Goal: Communication & Community: Answer question/provide support

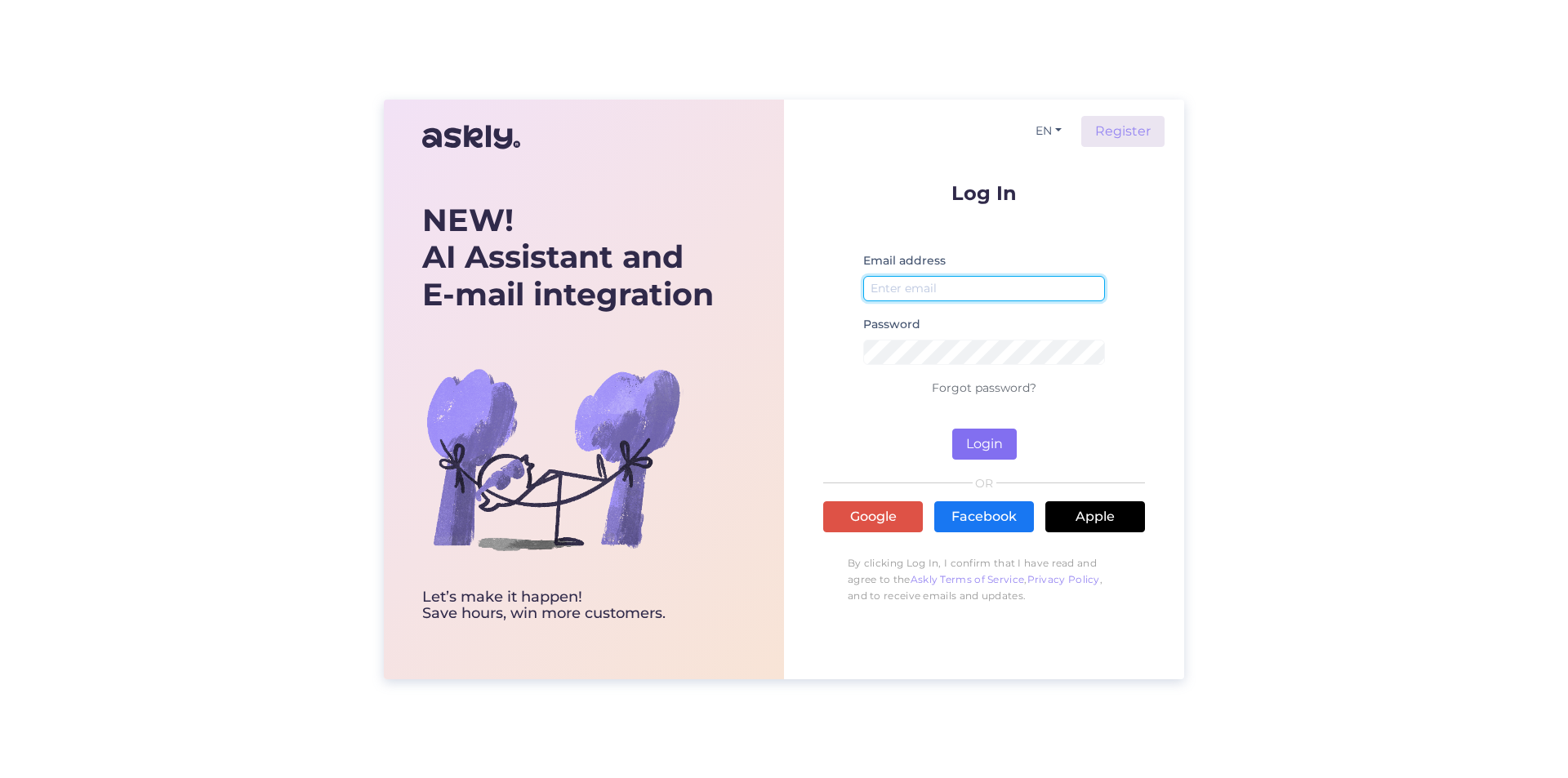
type input "[EMAIL_ADDRESS][DOMAIN_NAME]"
click at [992, 451] on button "Login" at bounding box center [984, 444] width 64 height 31
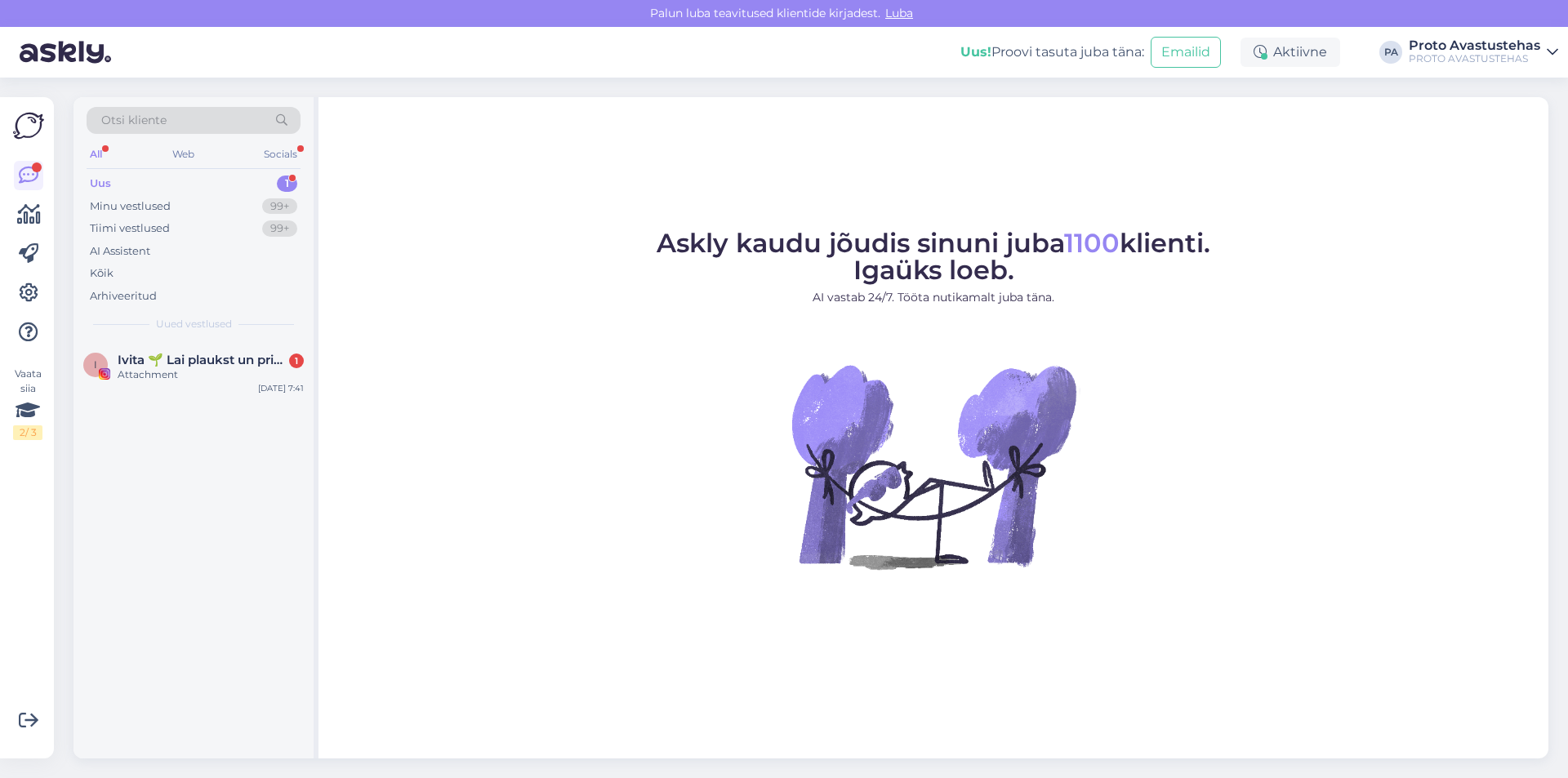
click at [199, 155] on div "All Web Socials" at bounding box center [193, 156] width 214 height 25
click at [191, 156] on div "Web" at bounding box center [183, 154] width 29 height 21
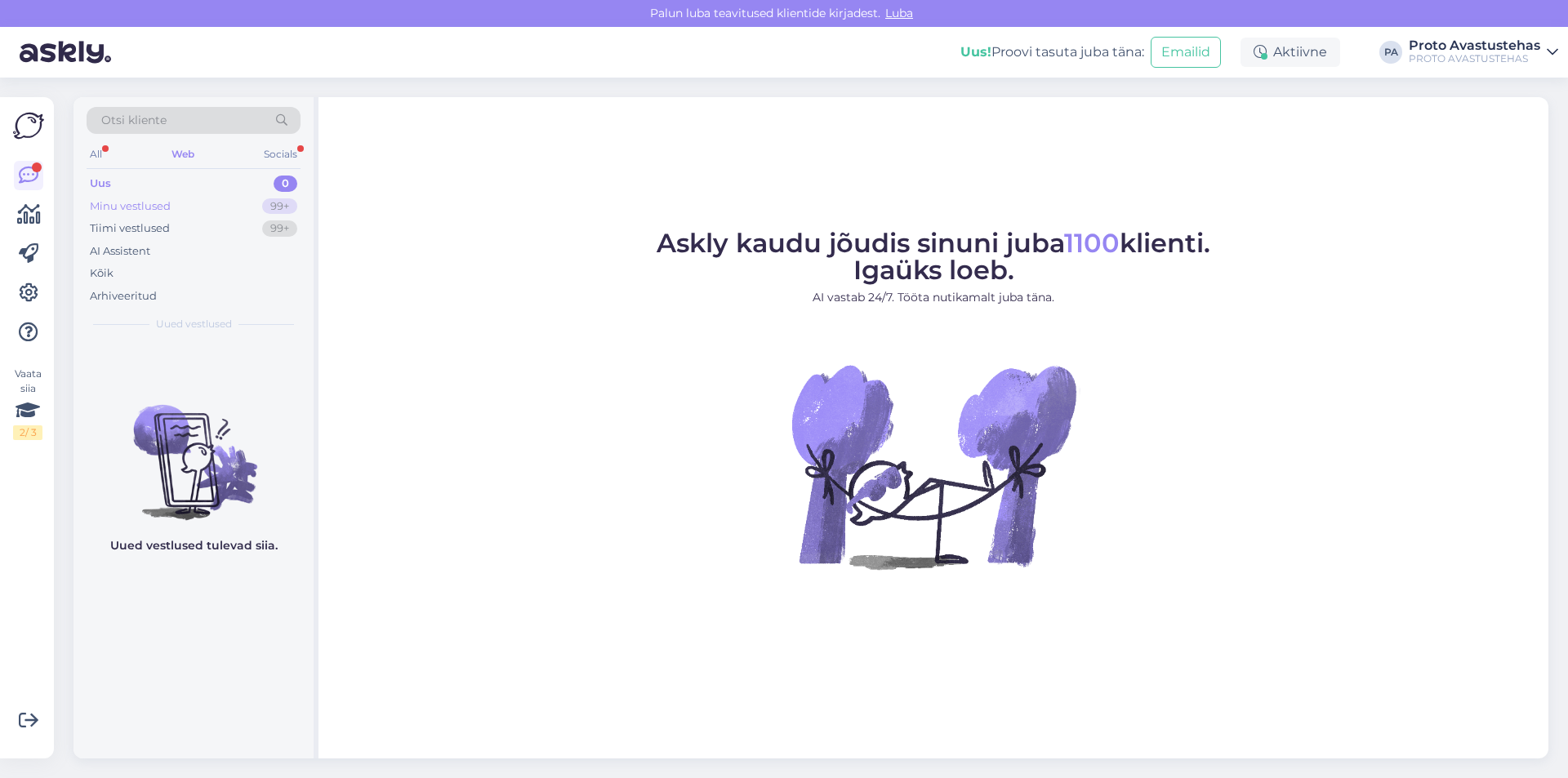
click at [152, 211] on div "Minu vestlused" at bounding box center [130, 206] width 81 height 16
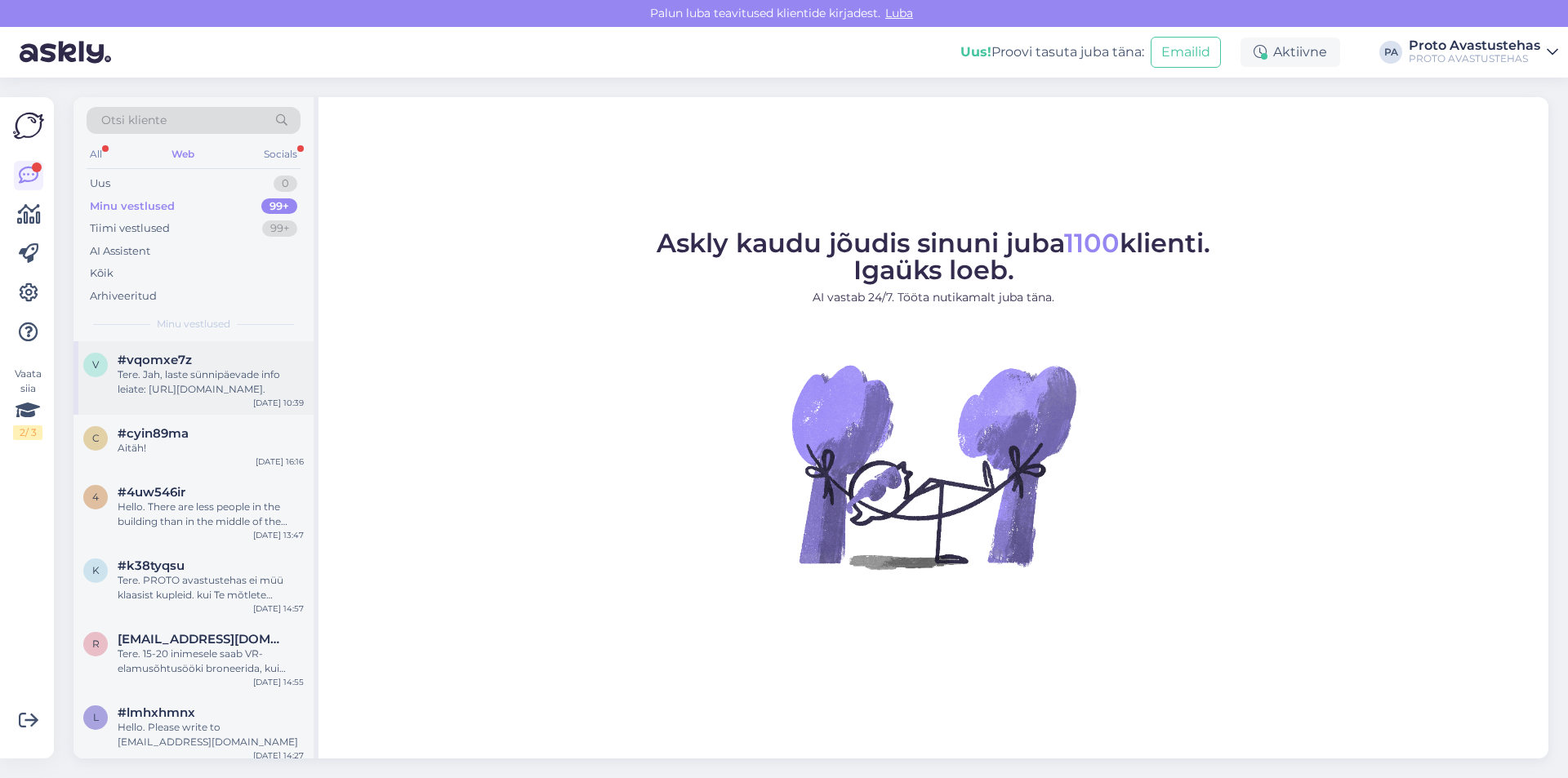
click at [142, 379] on div "Tere. Jah, laste sünnipäevade info leiate: [URL][DOMAIN_NAME]." at bounding box center [210, 382] width 186 height 30
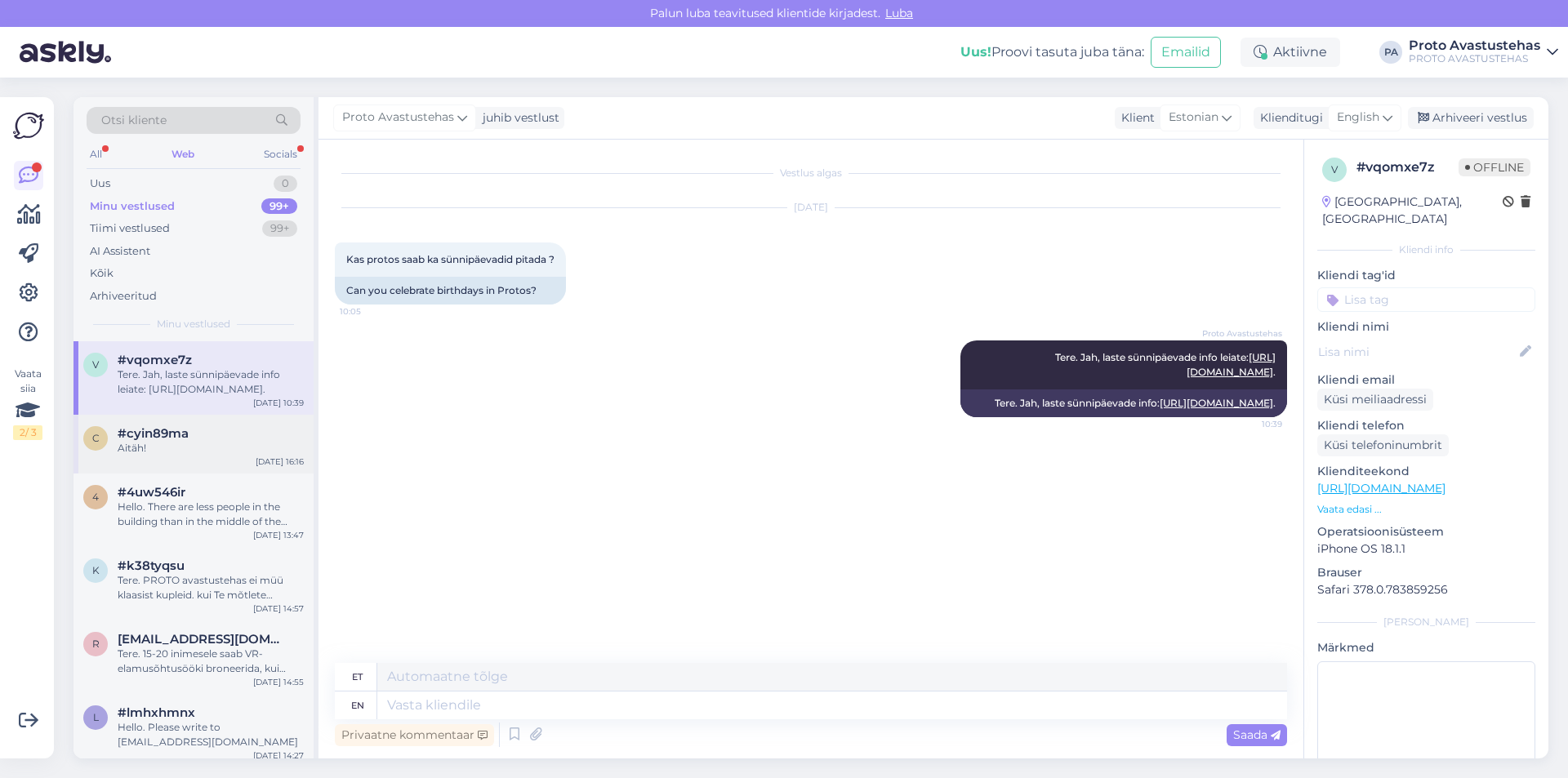
click at [164, 428] on span "#cyin89ma" at bounding box center [154, 433] width 71 height 14
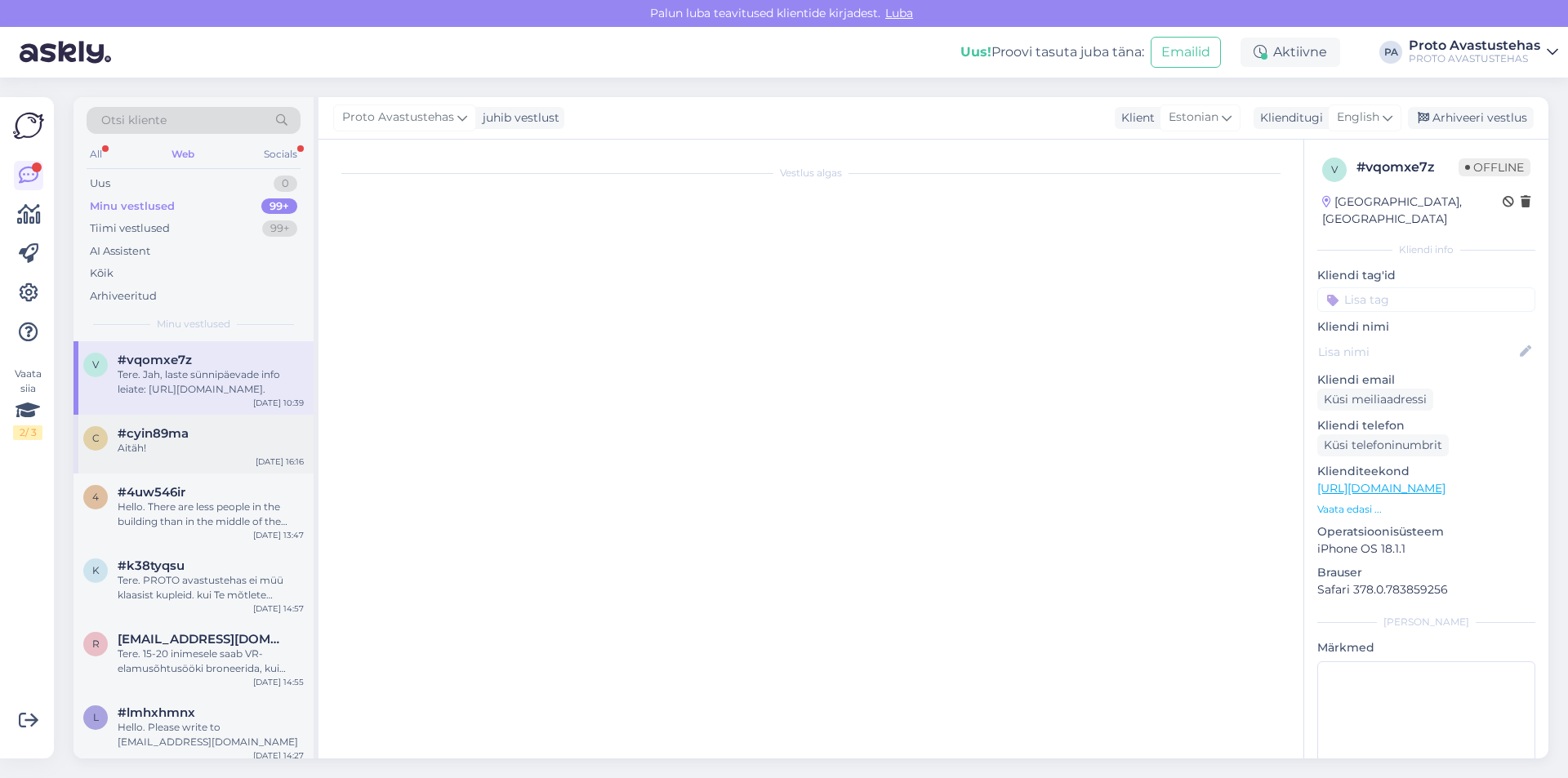
scroll to position [260, 0]
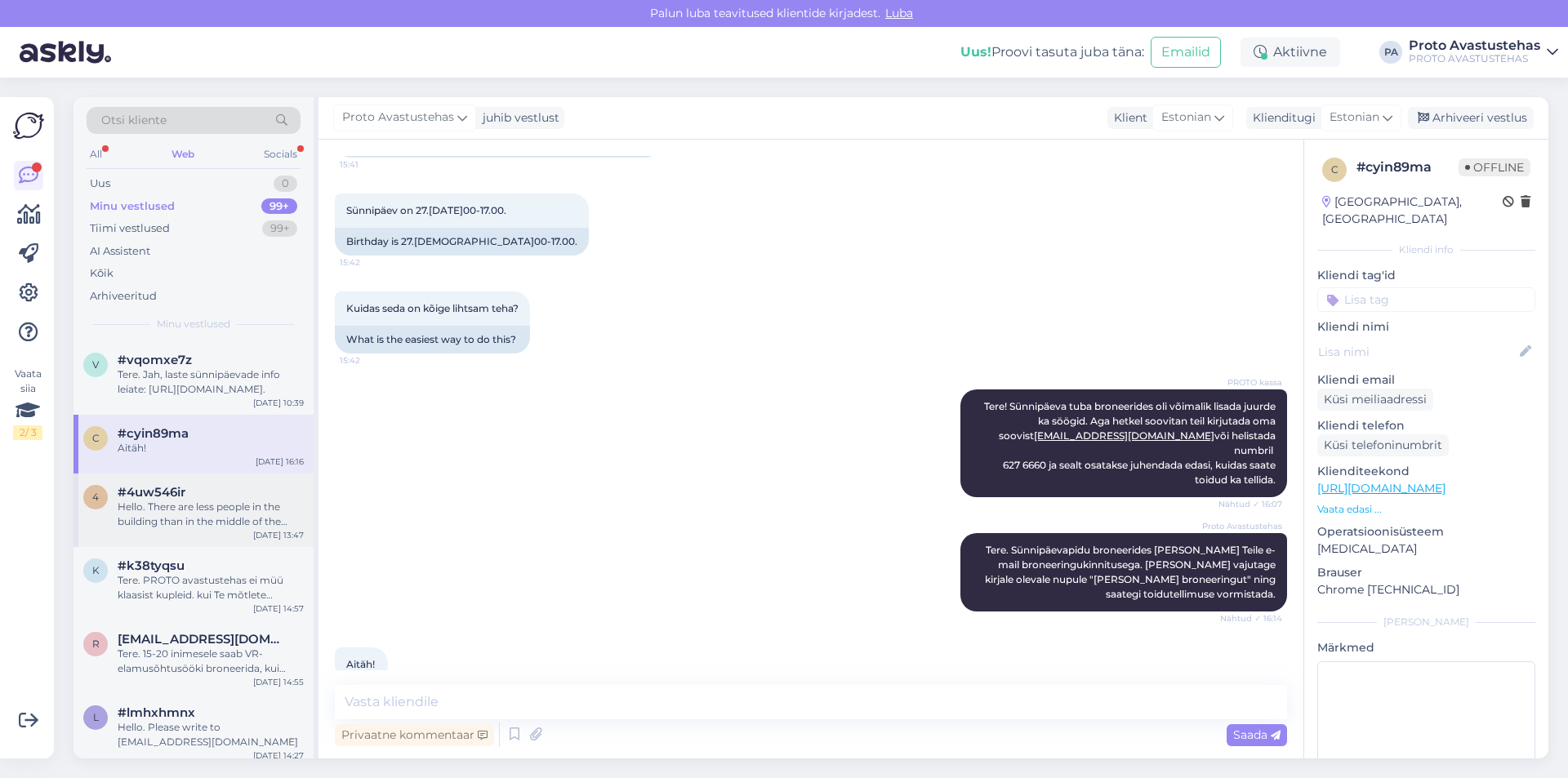
click at [154, 499] on span "#4uw546ir" at bounding box center [152, 492] width 68 height 14
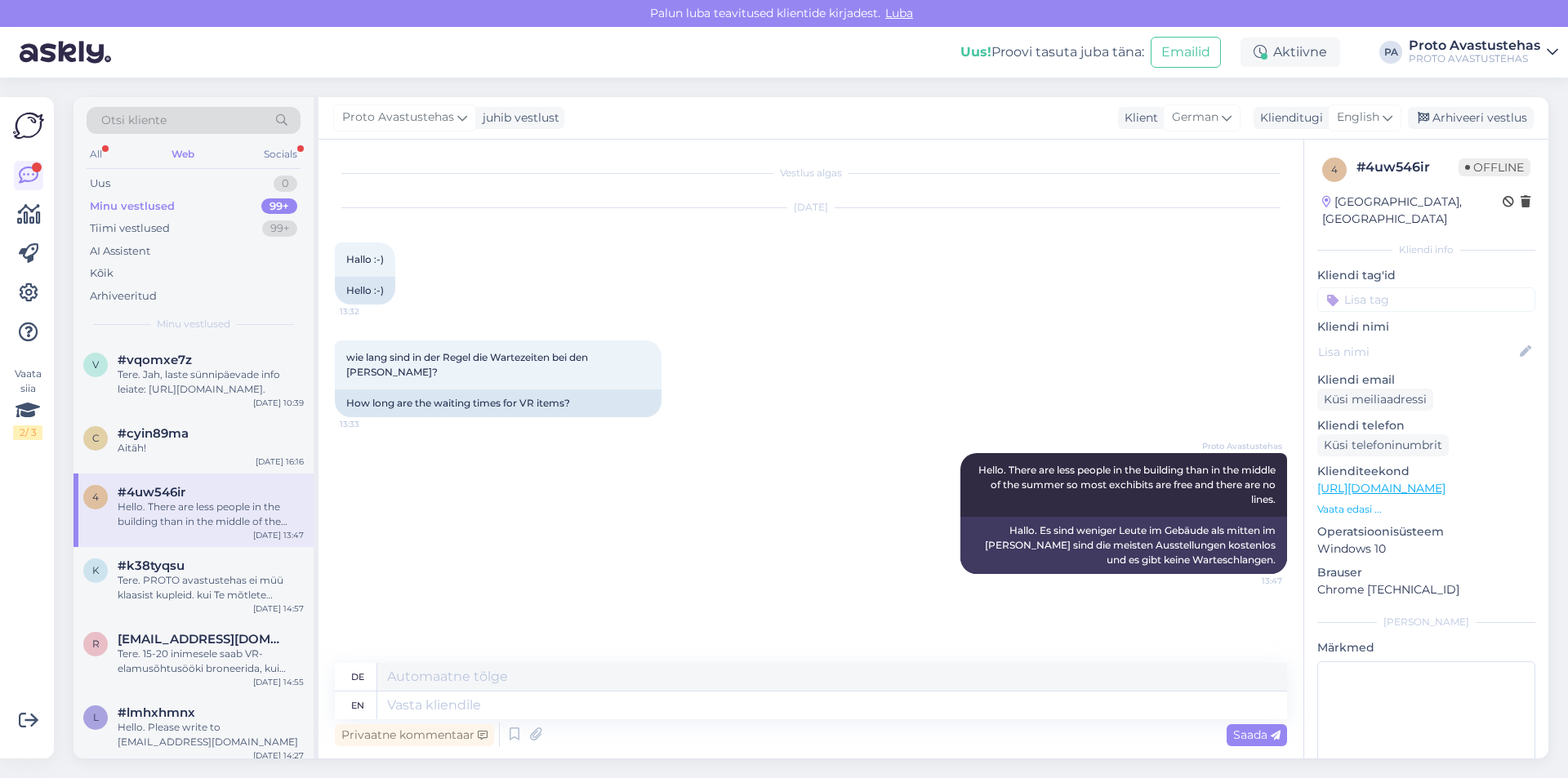
scroll to position [0, 0]
click at [150, 456] on div "c #cyin89ma Aitäh! [DATE] 16:16" at bounding box center [193, 444] width 240 height 59
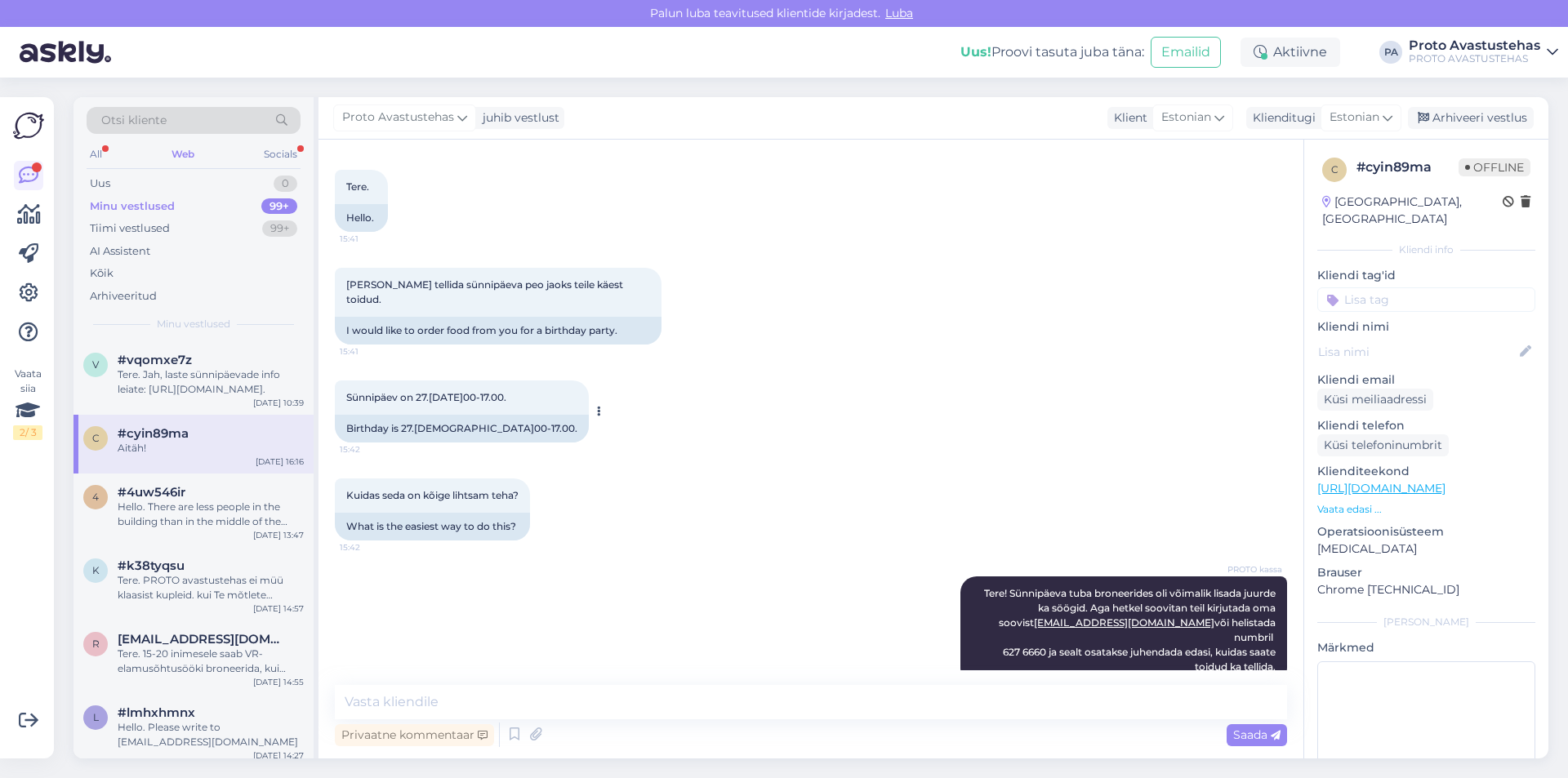
scroll to position [245, 0]
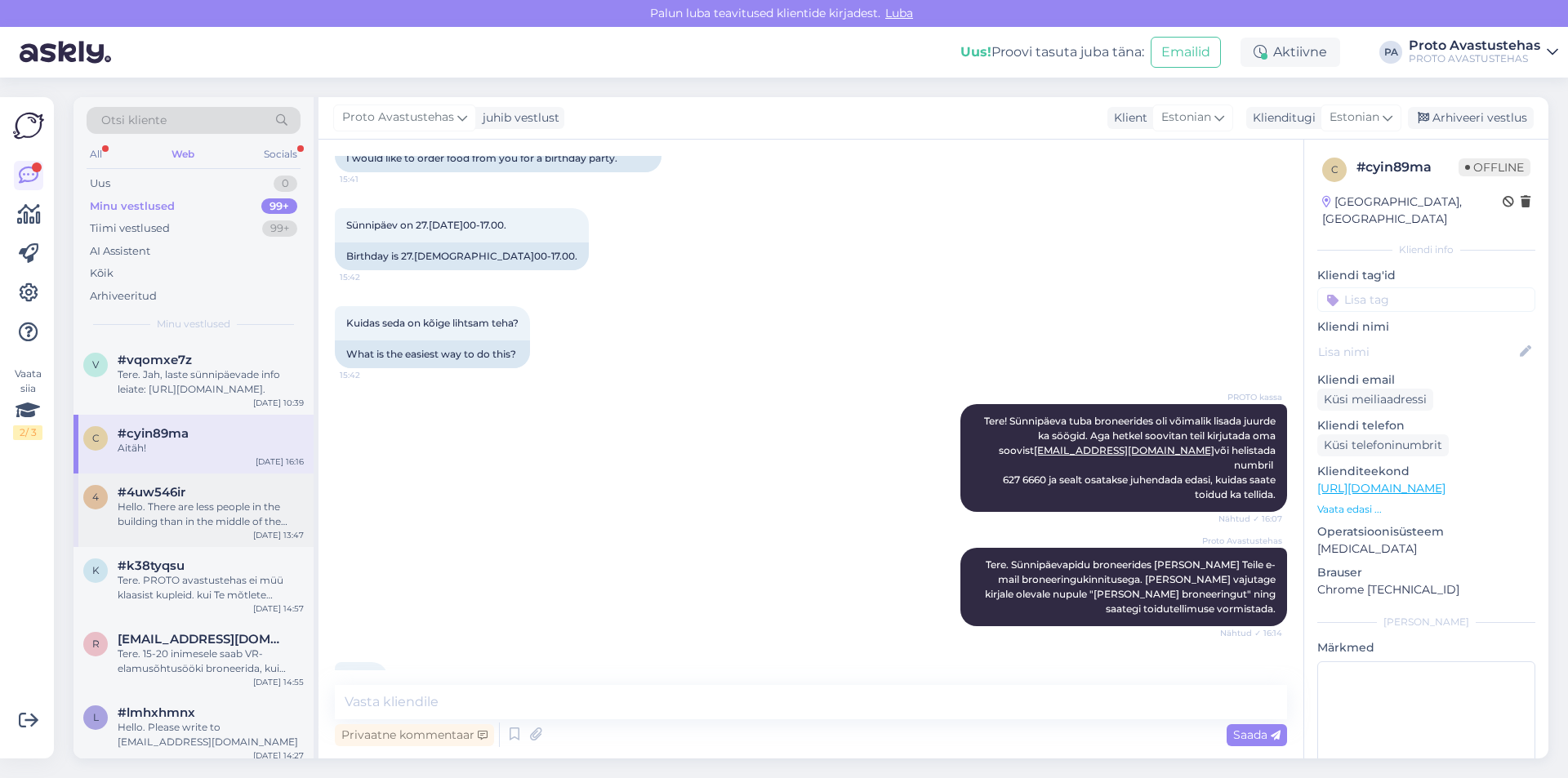
click at [181, 529] on div "Hello. There are less people in the building than in the middle of the summer s…" at bounding box center [210, 514] width 186 height 30
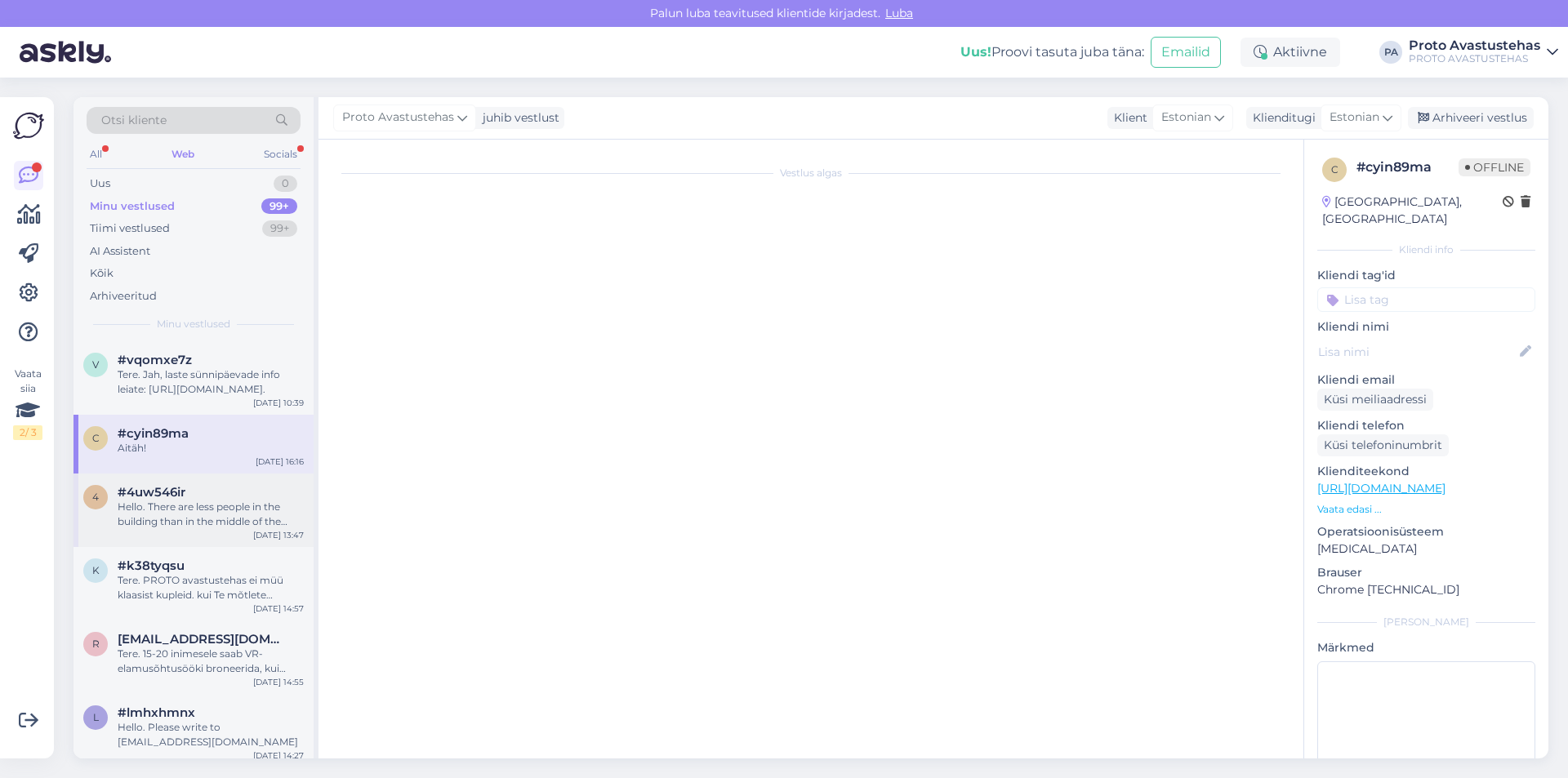
scroll to position [0, 0]
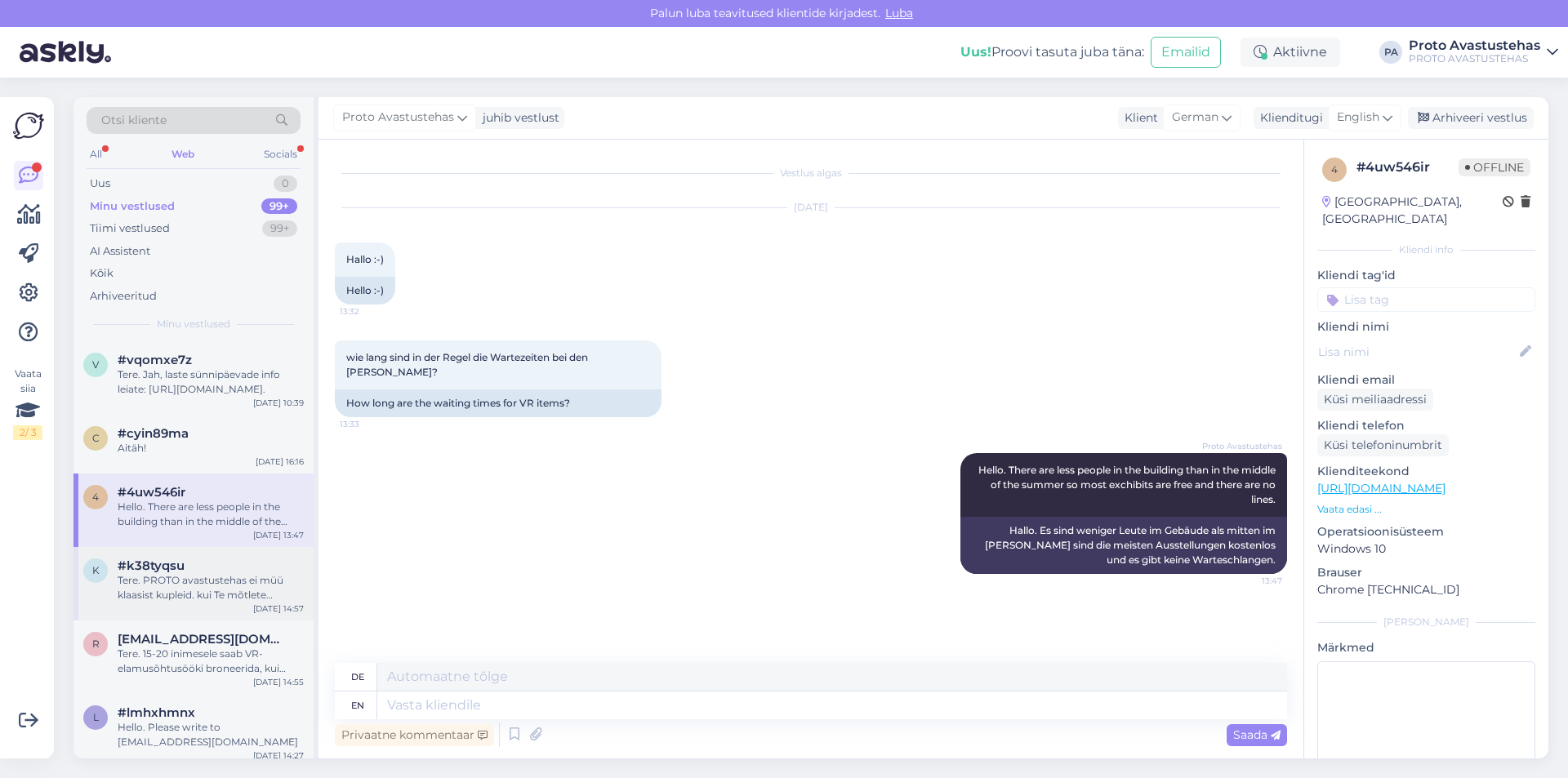
click at [204, 560] on div "#k38tyqsu" at bounding box center [210, 565] width 186 height 14
